Goal: Task Accomplishment & Management: Complete application form

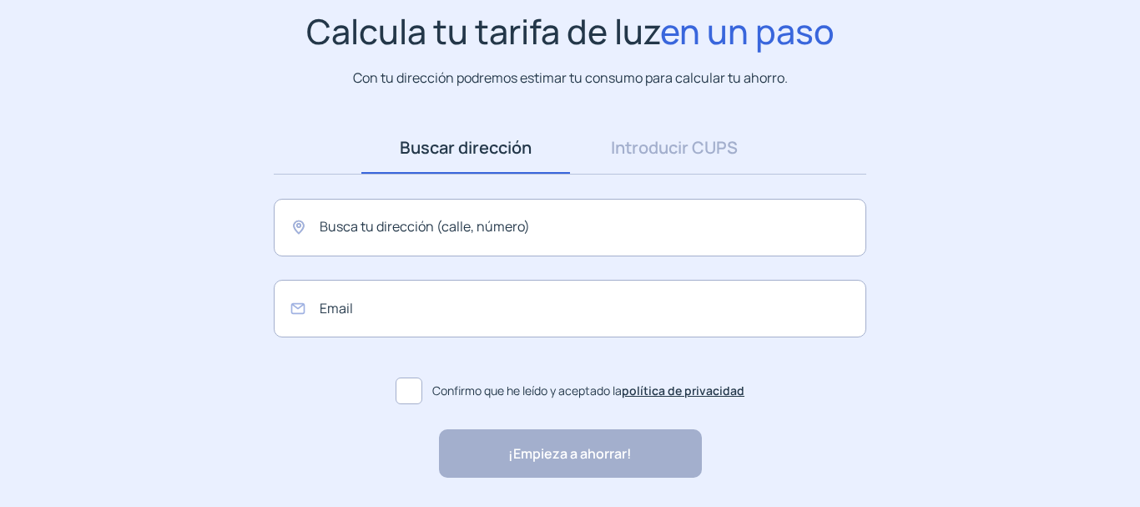
scroll to position [98, 0]
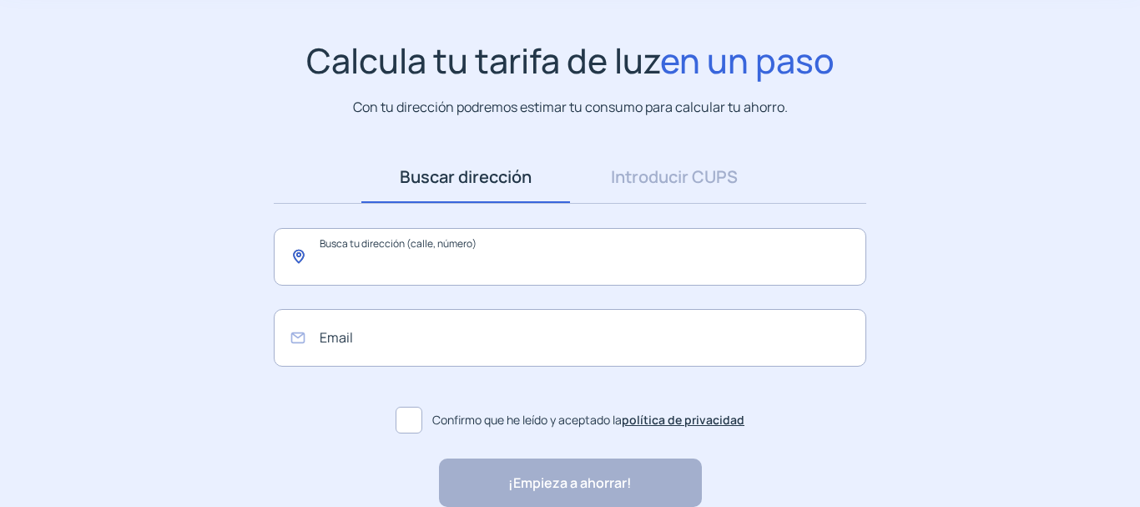
click at [354, 259] on input "text" at bounding box center [570, 257] width 592 height 58
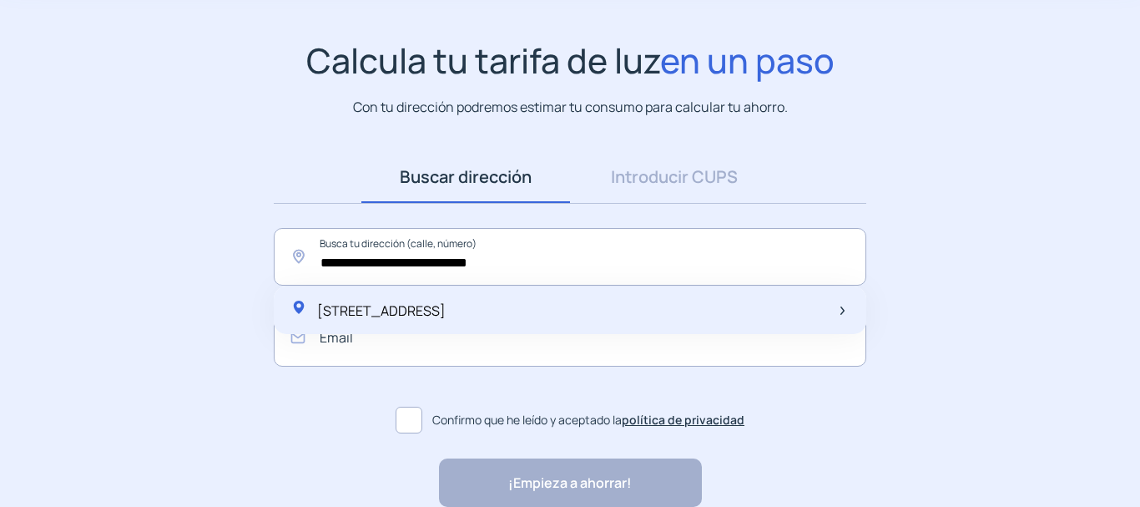
click at [419, 309] on span "[STREET_ADDRESS]" at bounding box center [381, 310] width 129 height 18
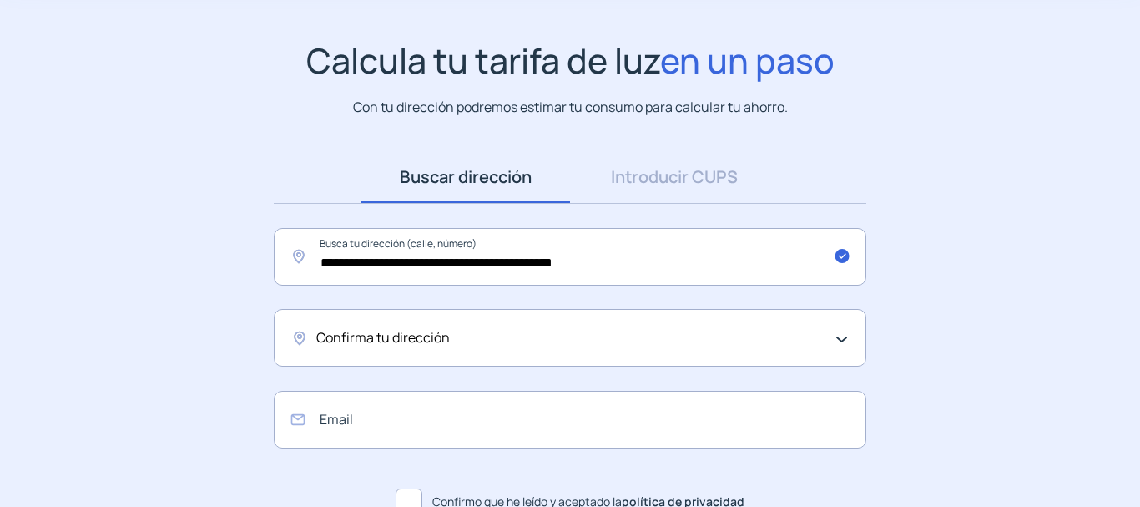
click at [407, 334] on span "Confirma tu dirección" at bounding box center [383, 338] width 134 height 22
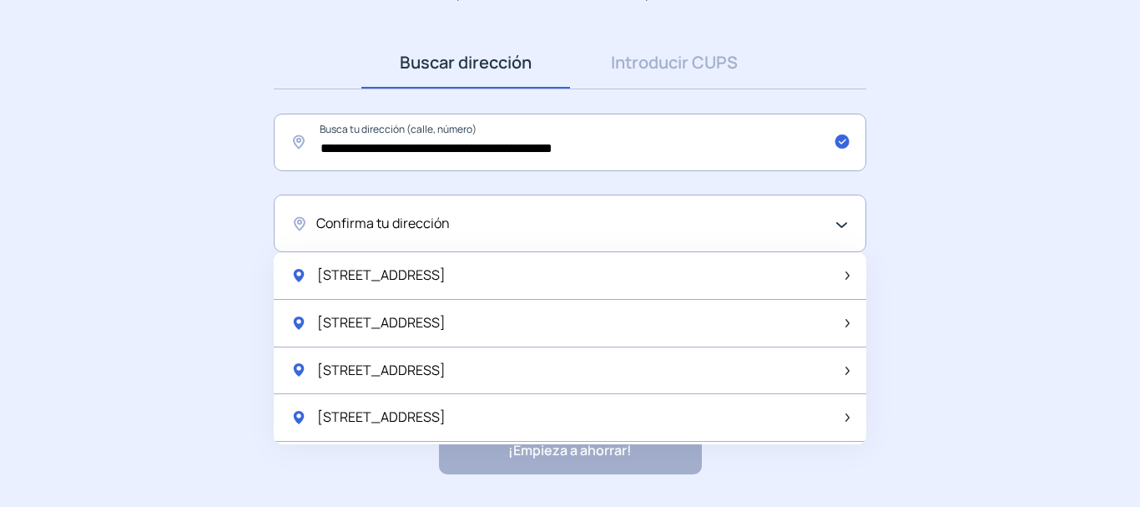
scroll to position [264, 0]
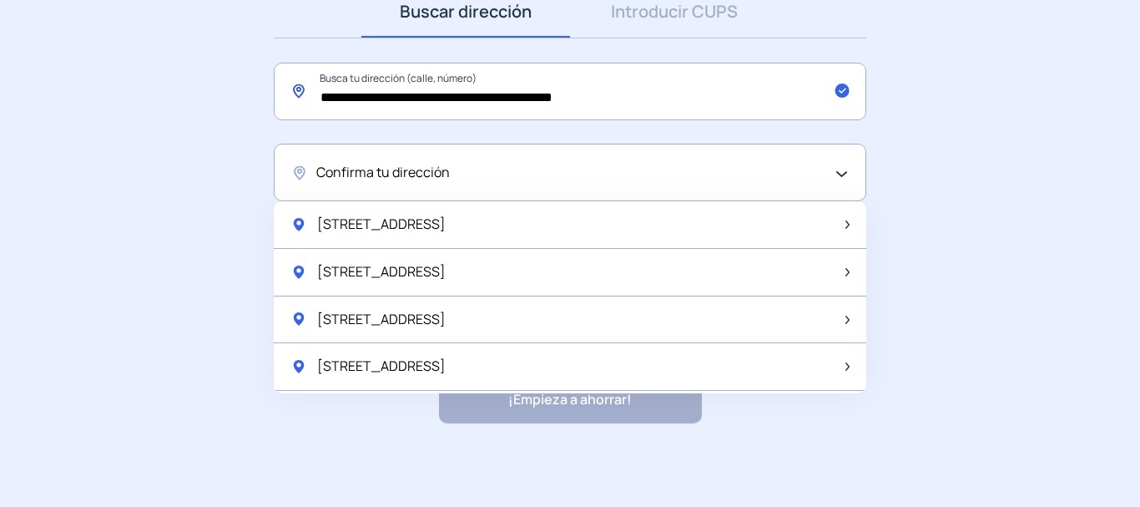
click at [490, 93] on input "**********" at bounding box center [570, 92] width 592 height 58
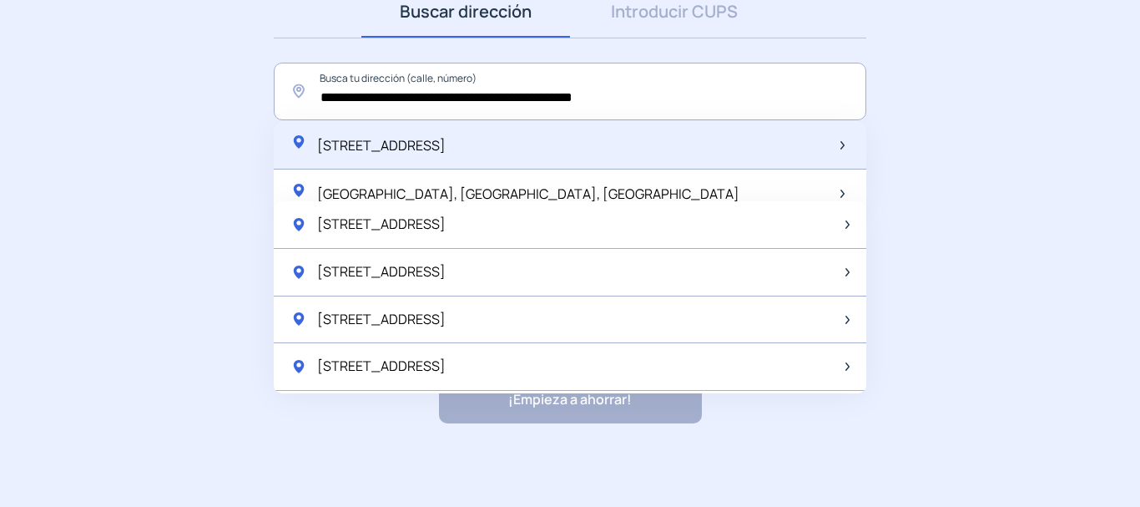
click at [446, 150] on span "[STREET_ADDRESS]" at bounding box center [381, 145] width 129 height 18
type input "**********"
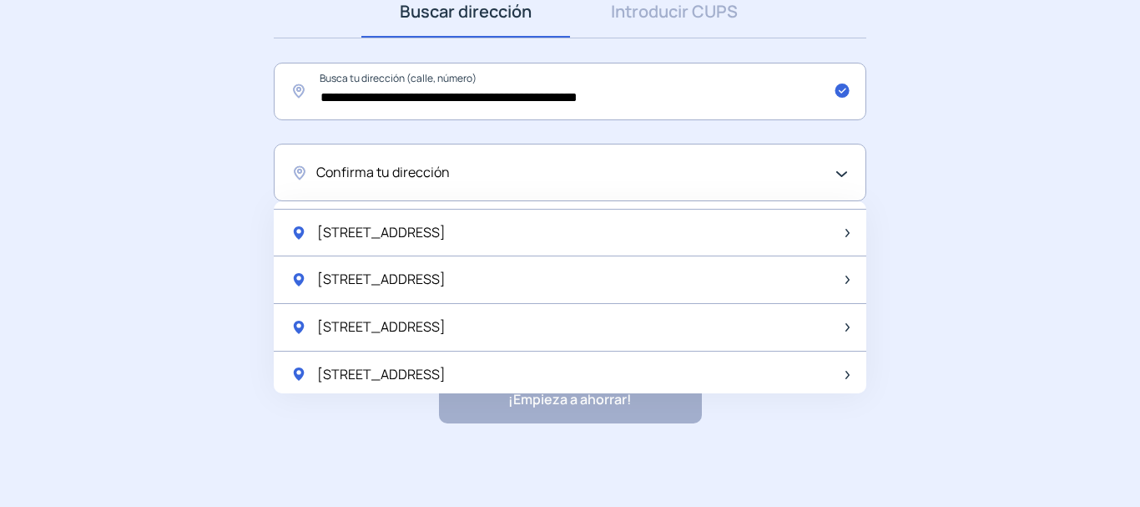
scroll to position [501, 0]
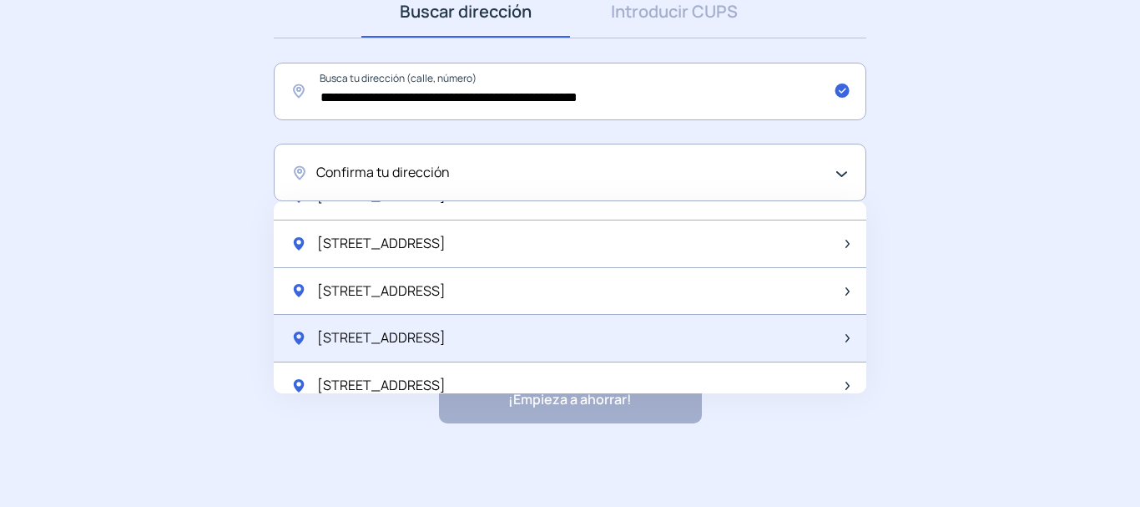
click at [499, 345] on div "[STREET_ADDRESS]" at bounding box center [570, 339] width 592 height 48
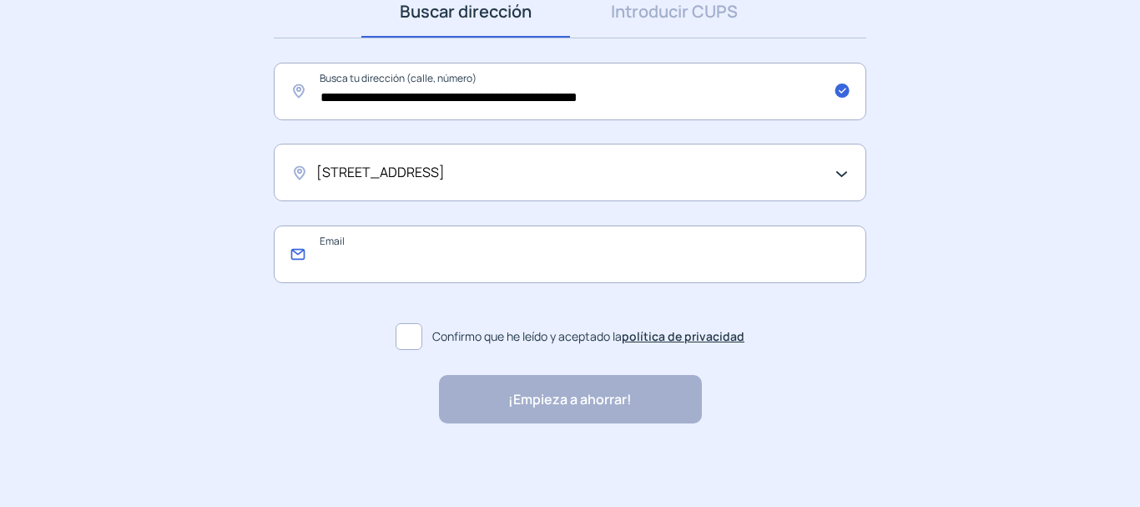
click at [386, 257] on input "email" at bounding box center [570, 254] width 592 height 58
type input "**********"
click at [418, 345] on span at bounding box center [409, 336] width 27 height 27
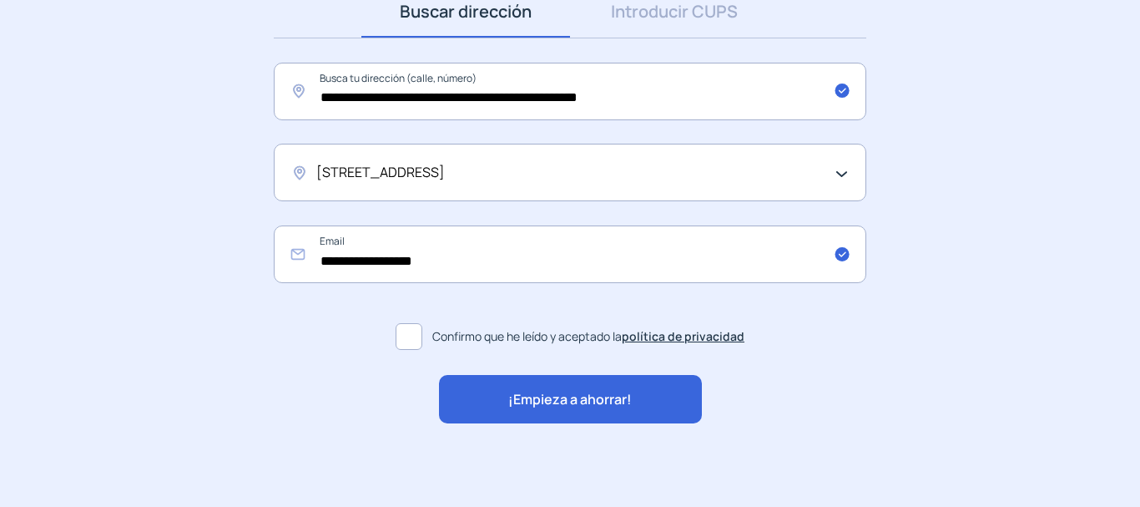
click at [471, 410] on div "¡Empieza a ahorrar!" at bounding box center [570, 399] width 263 height 48
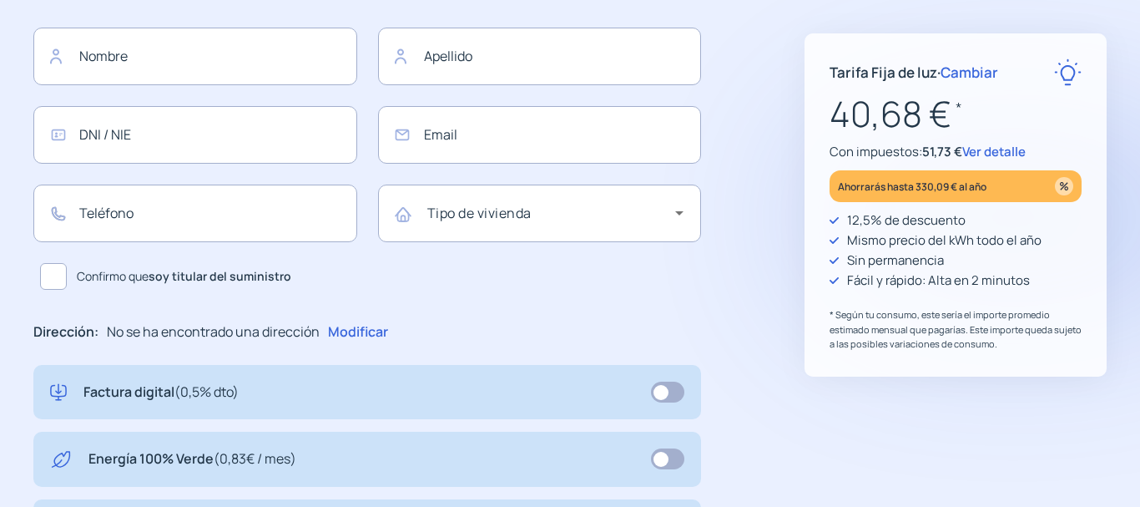
type input "**********"
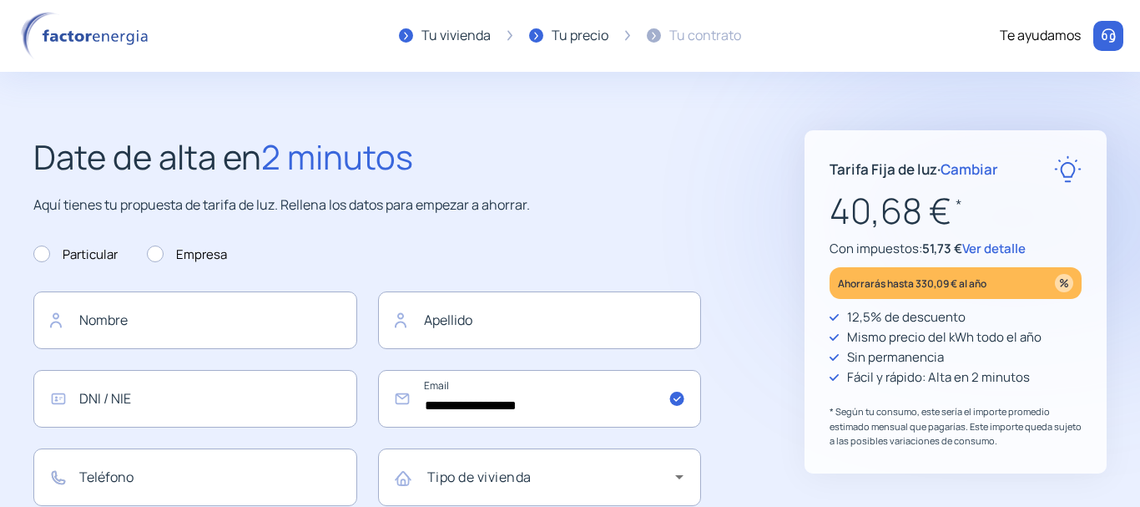
scroll to position [83, 0]
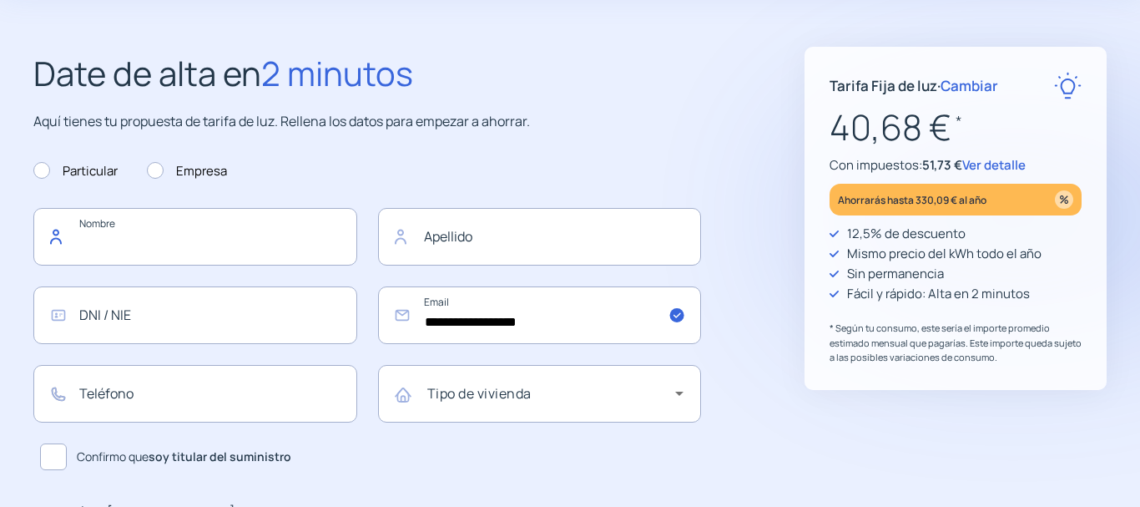
click at [163, 242] on input "text" at bounding box center [195, 237] width 324 height 58
type input "******"
click at [977, 88] on span "Cambiar" at bounding box center [969, 85] width 58 height 19
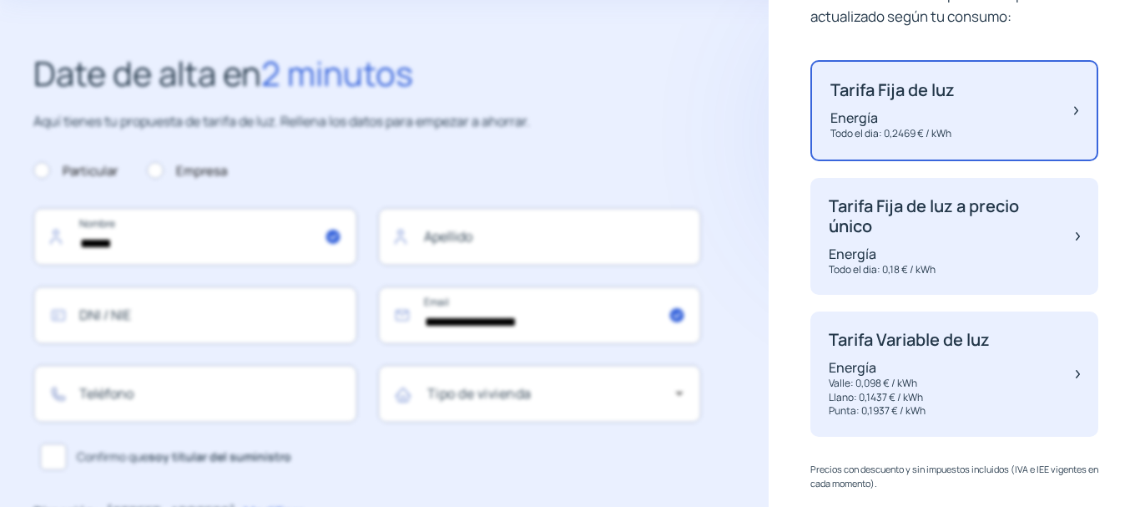
scroll to position [159, 0]
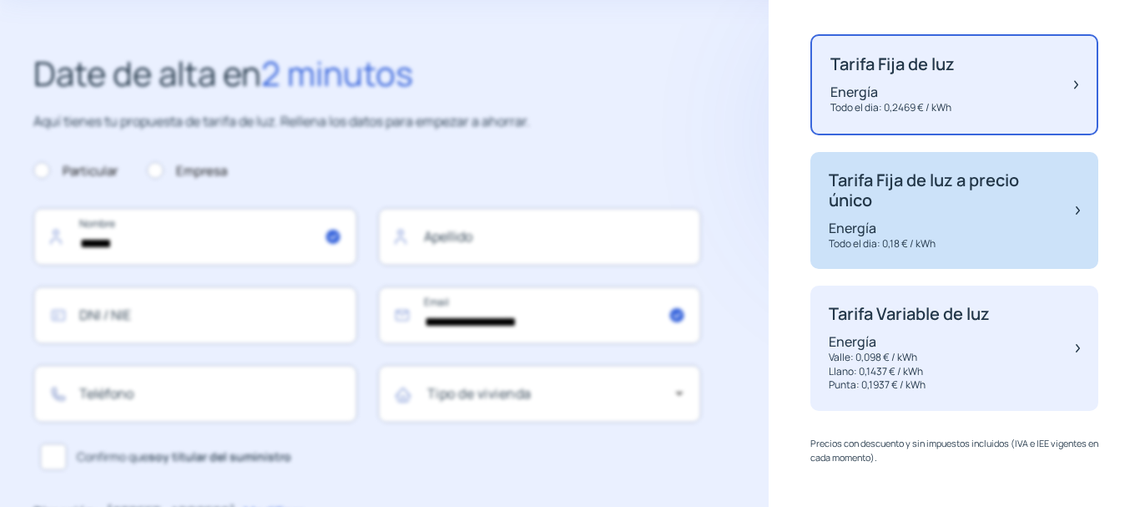
click at [1008, 231] on p "Energía" at bounding box center [944, 228] width 230 height 18
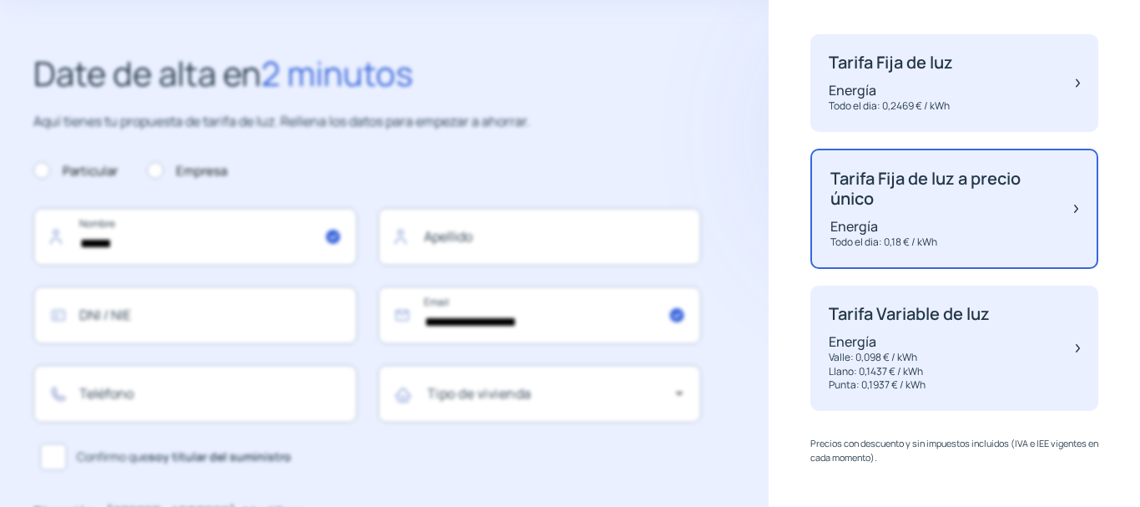
scroll to position [155, 0]
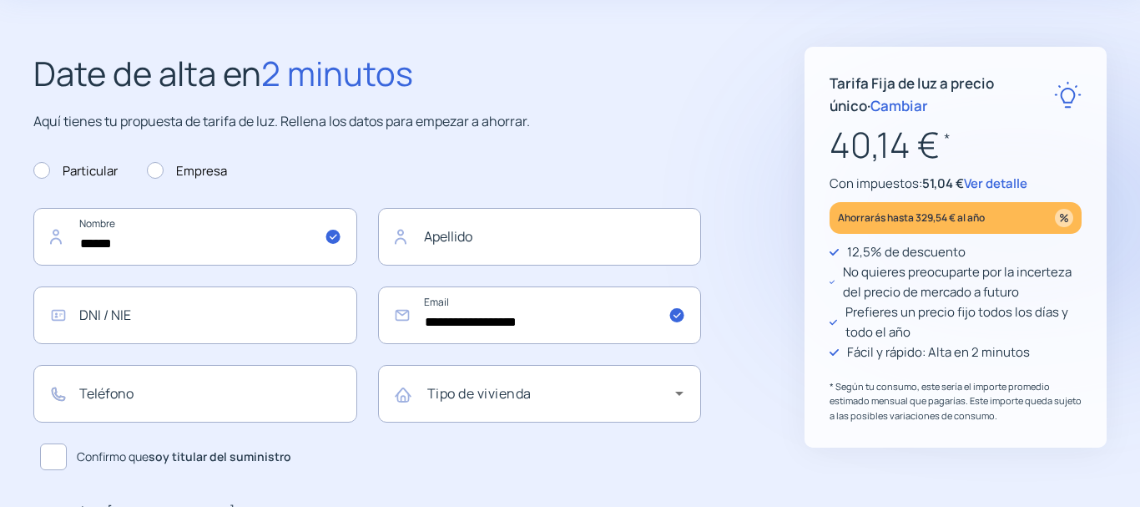
click at [870, 106] on span "Cambiar" at bounding box center [899, 105] width 58 height 19
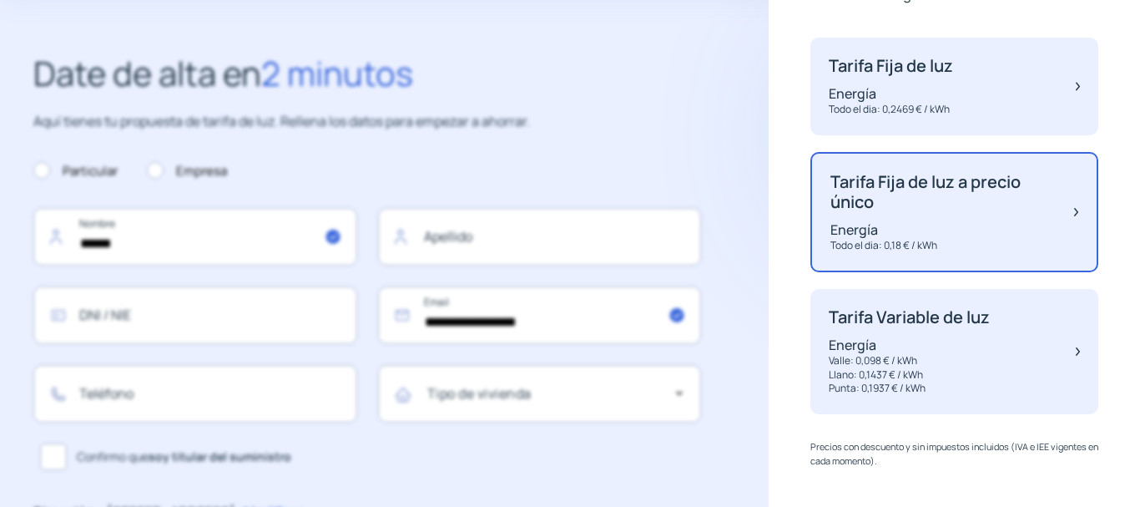
scroll to position [159, 0]
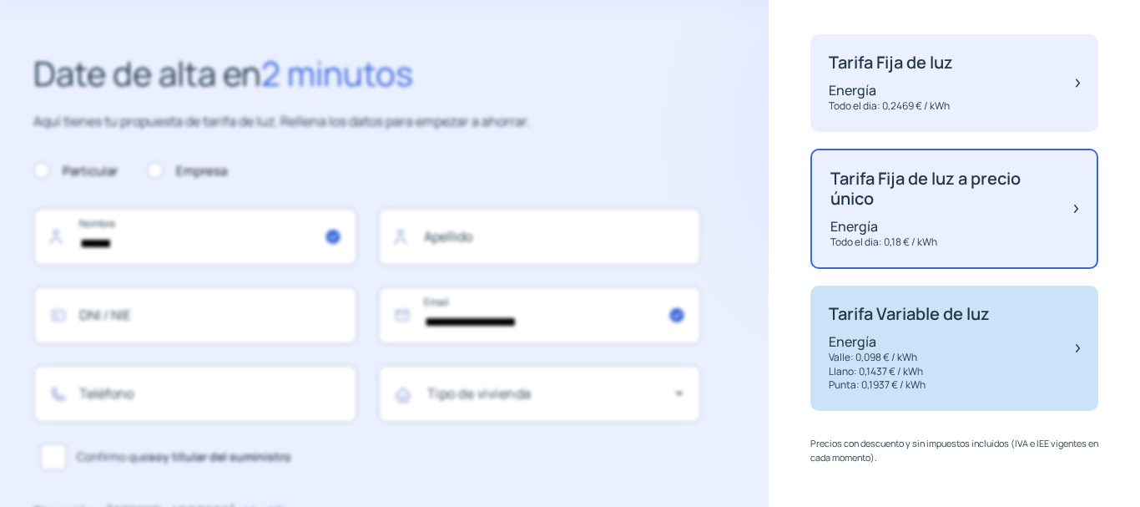
click at [969, 358] on p "Valle: 0,098 € / kWh" at bounding box center [909, 357] width 161 height 14
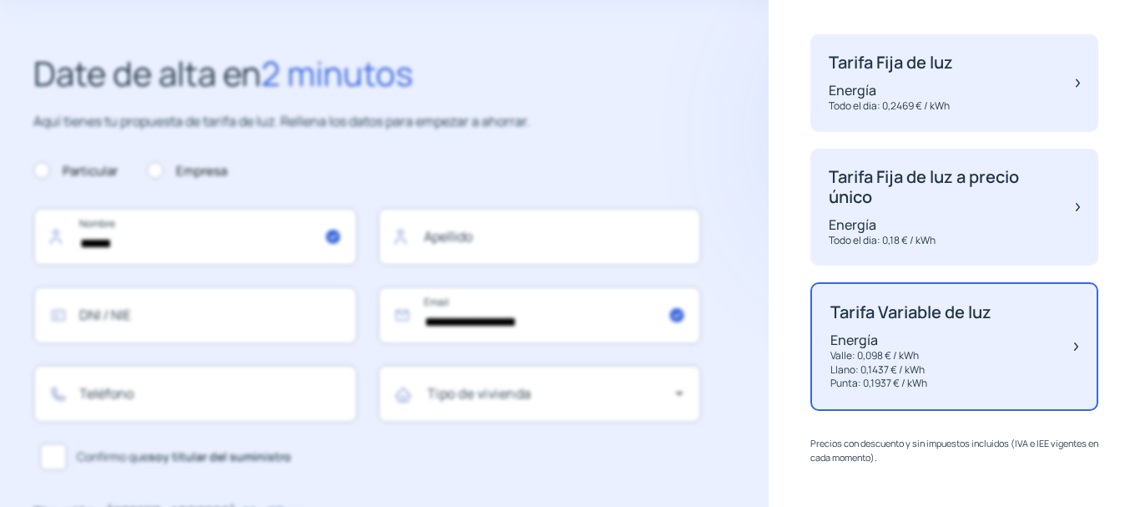
scroll to position [155, 0]
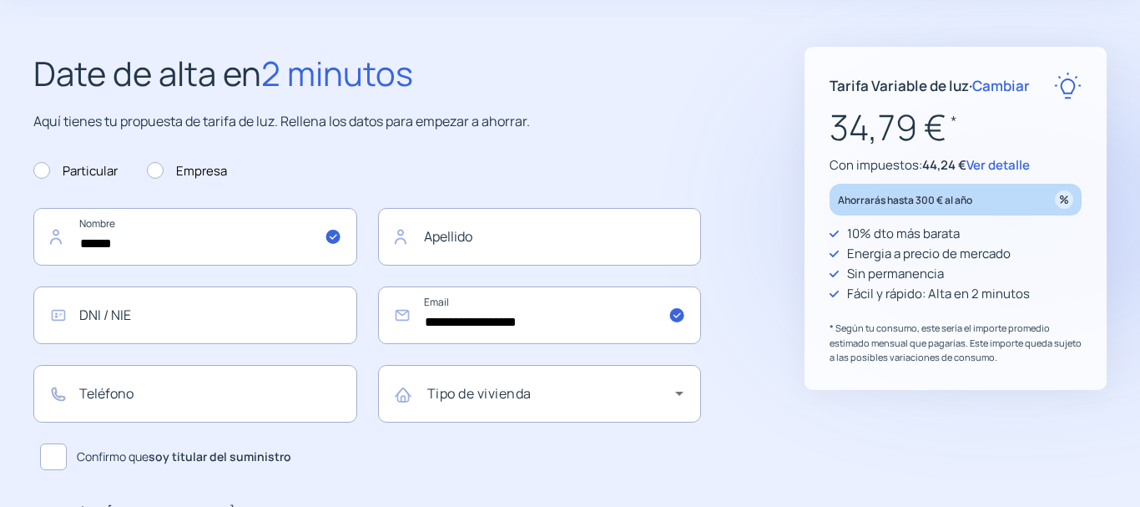
click at [1000, 165] on span "Ver detalle" at bounding box center [997, 165] width 63 height 18
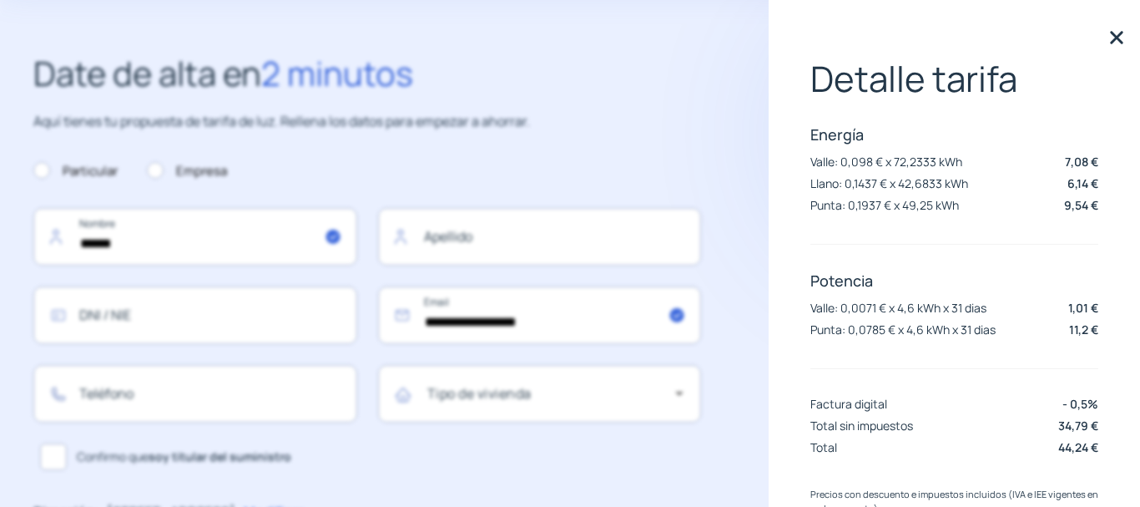
click at [566, 69] on h2 "Date de alta en 2 minutos" at bounding box center [367, 73] width 668 height 53
